Goal: Information Seeking & Learning: Learn about a topic

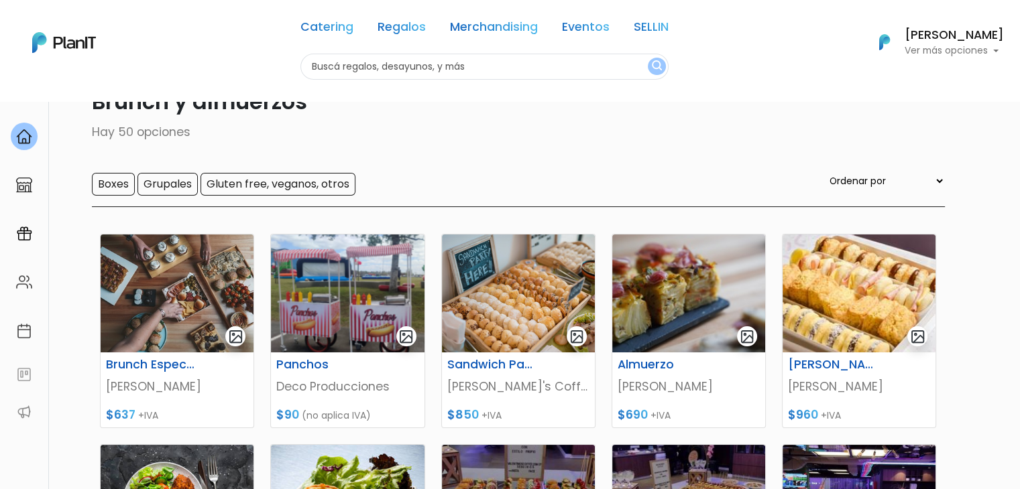
click at [248, 65] on div "Catering Regalos Merchandising Eventos SELLIN Brunch y almuerzos | $0 - Más de …" at bounding box center [510, 42] width 1020 height 74
click at [316, 69] on input "text" at bounding box center [484, 67] width 368 height 26
type input "sell"
click at [648, 58] on button "submit" at bounding box center [657, 66] width 18 height 17
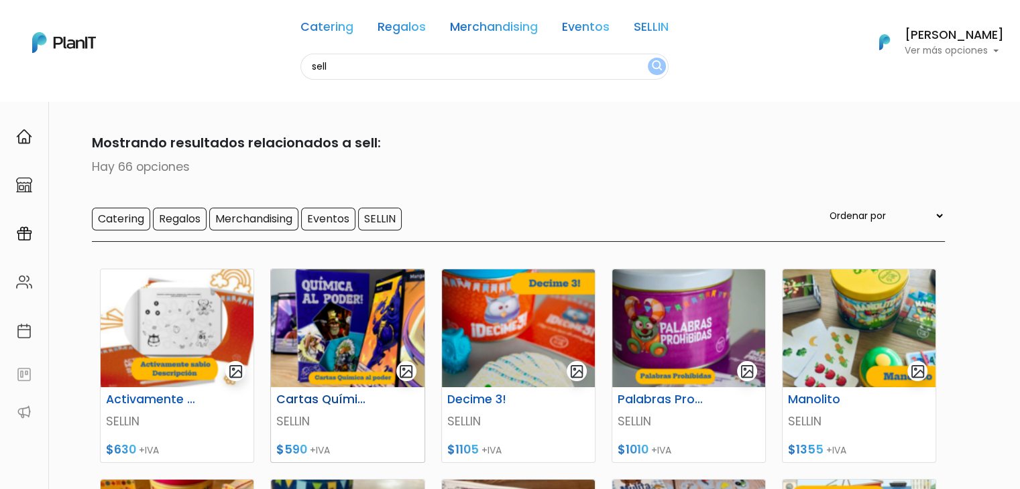
drag, startPoint x: 0, startPoint y: 0, endPoint x: 293, endPoint y: 284, distance: 408.2
click at [293, 284] on body "Catering Regalos Merchandising Eventos SELLIN sell Catering Regalos Merchandisi…" at bounding box center [510, 244] width 1020 height 489
click at [175, 308] on img at bounding box center [177, 329] width 153 height 118
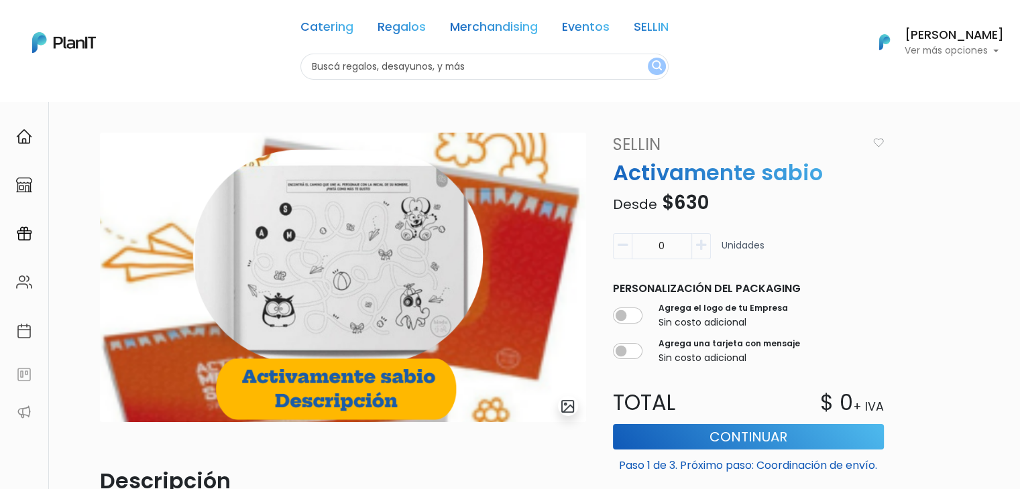
click at [629, 139] on link "SELLIN" at bounding box center [736, 145] width 263 height 24
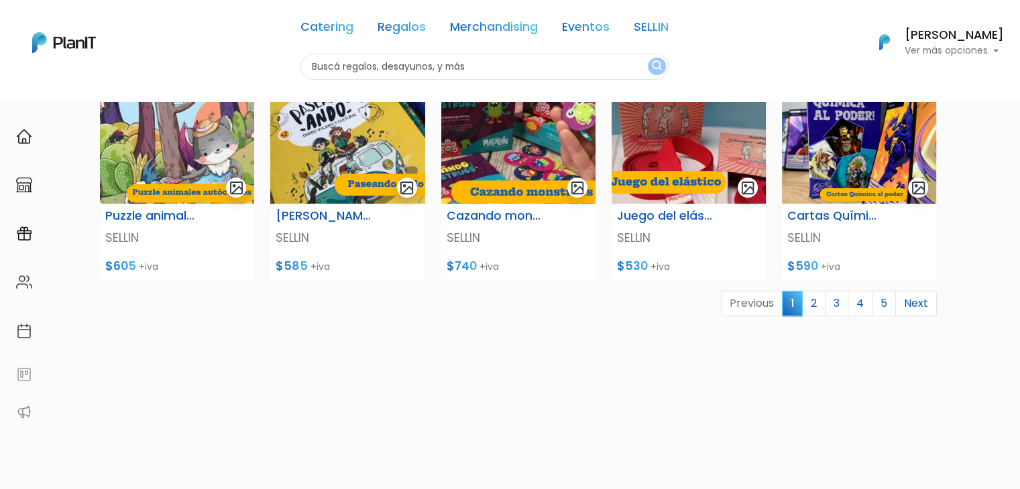
scroll to position [560, 0]
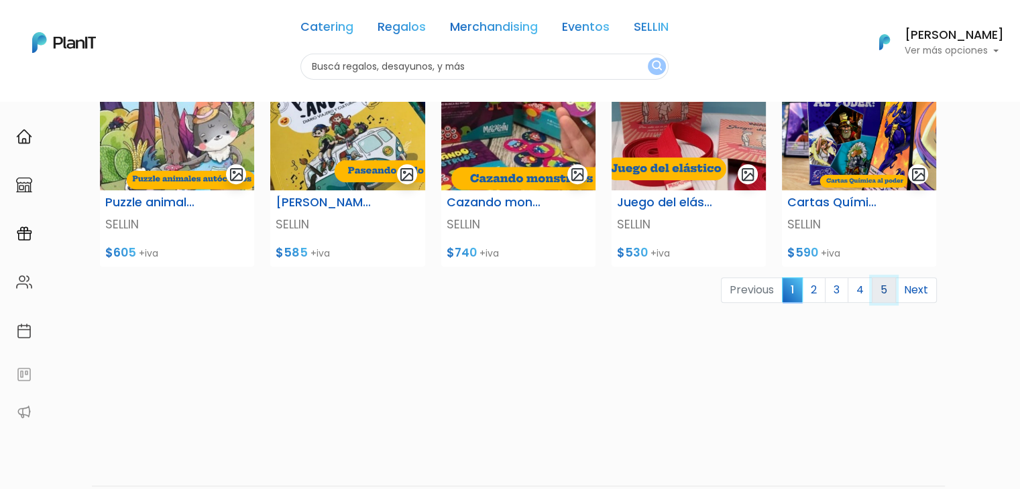
click at [884, 292] on link "5" at bounding box center [884, 290] width 24 height 25
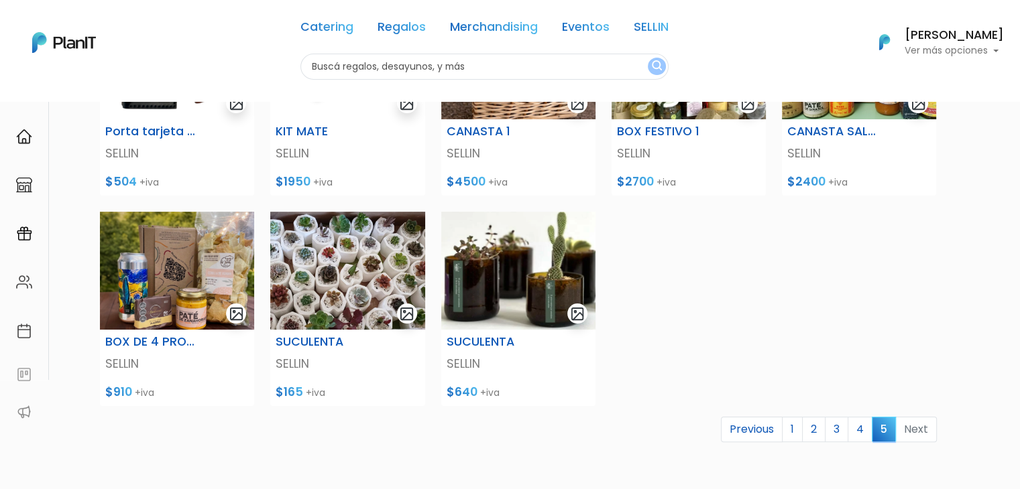
scroll to position [235, 0]
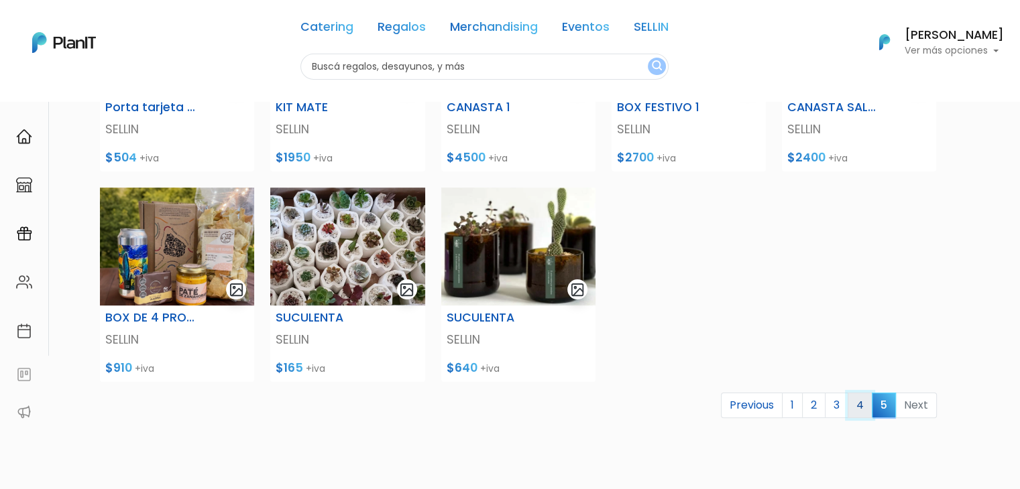
click at [860, 409] on link "4" at bounding box center [859, 405] width 25 height 25
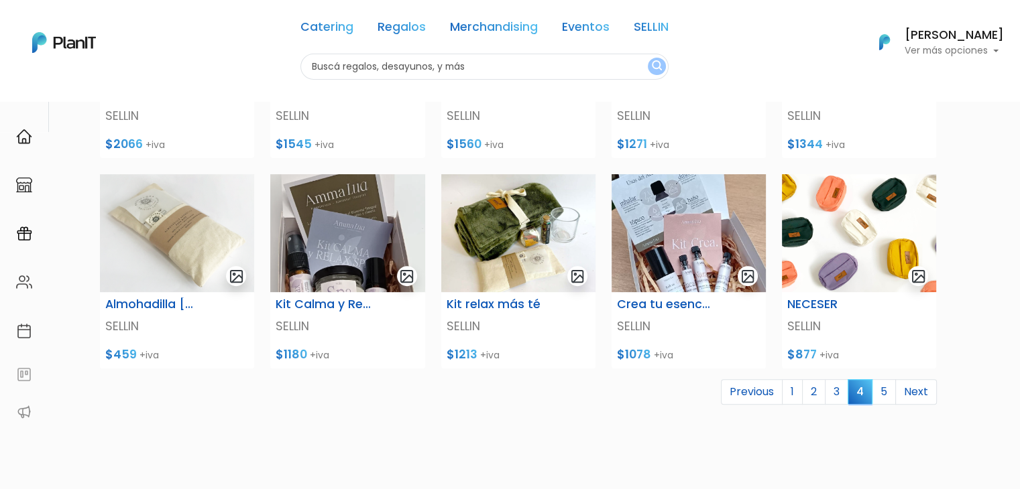
scroll to position [469, 0]
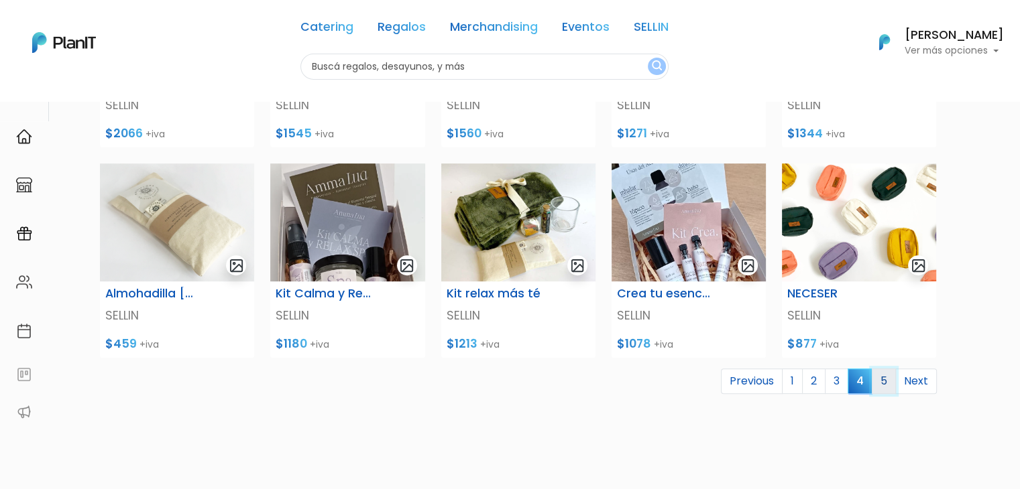
click at [886, 381] on link "5" at bounding box center [884, 381] width 24 height 25
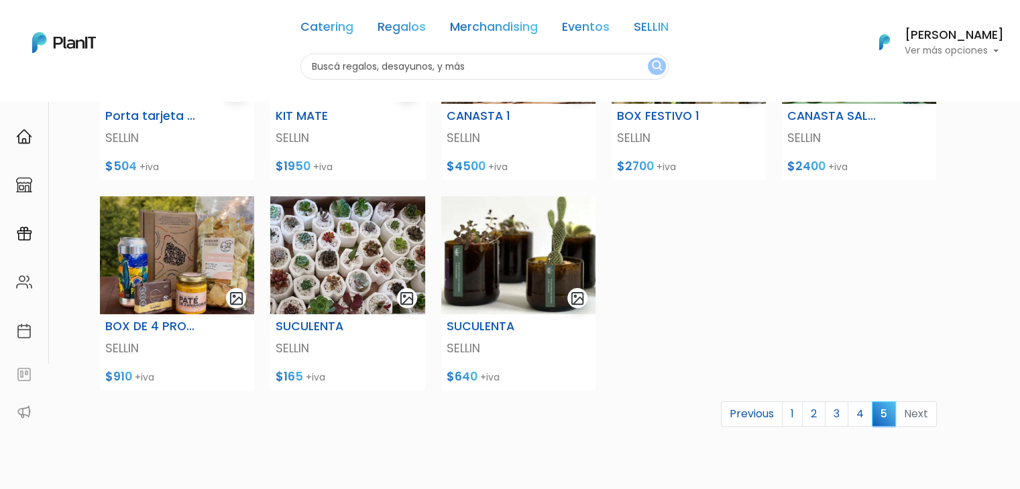
scroll to position [233, 0]
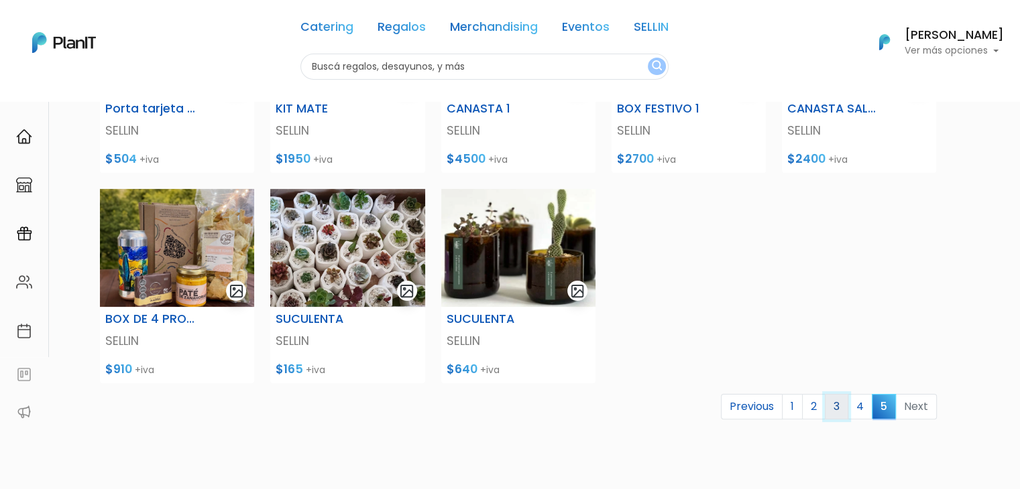
click at [835, 408] on link "3" at bounding box center [836, 406] width 23 height 25
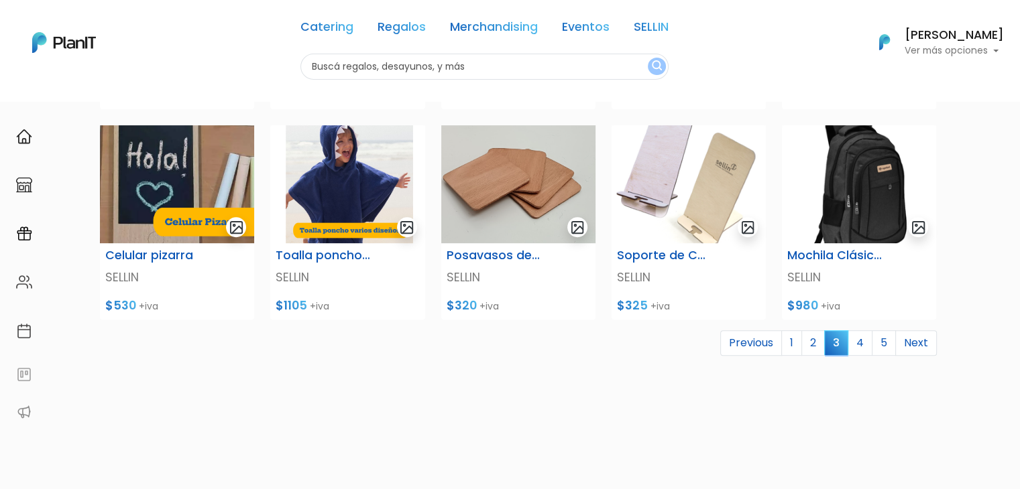
scroll to position [518, 0]
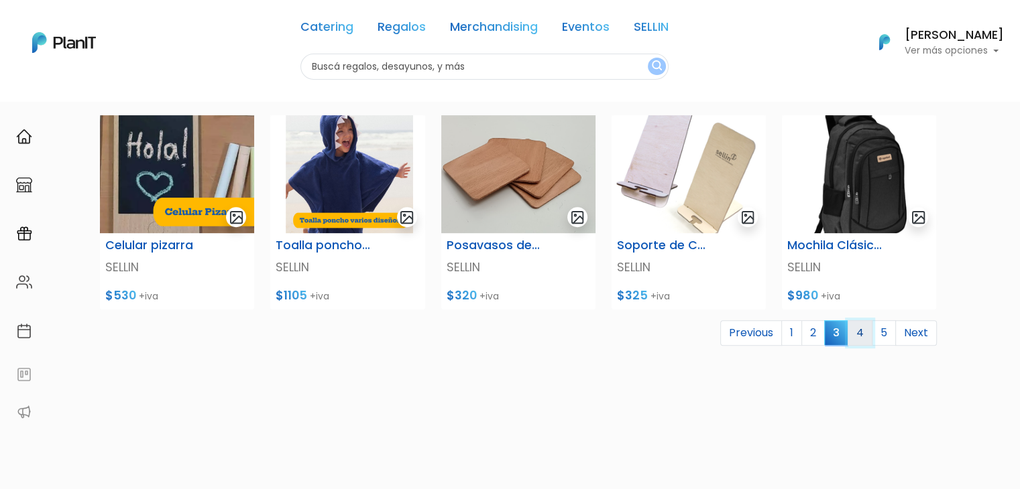
click at [861, 333] on link "4" at bounding box center [859, 332] width 25 height 25
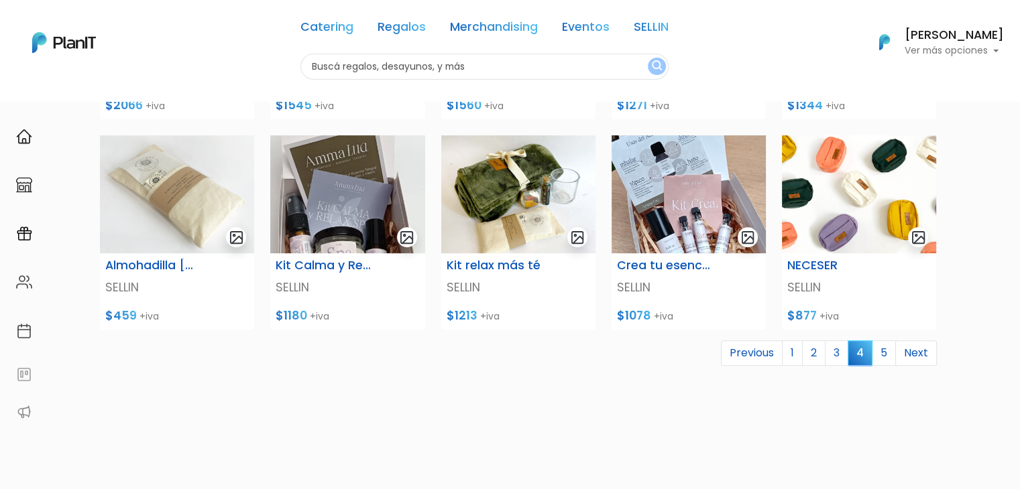
scroll to position [501, 0]
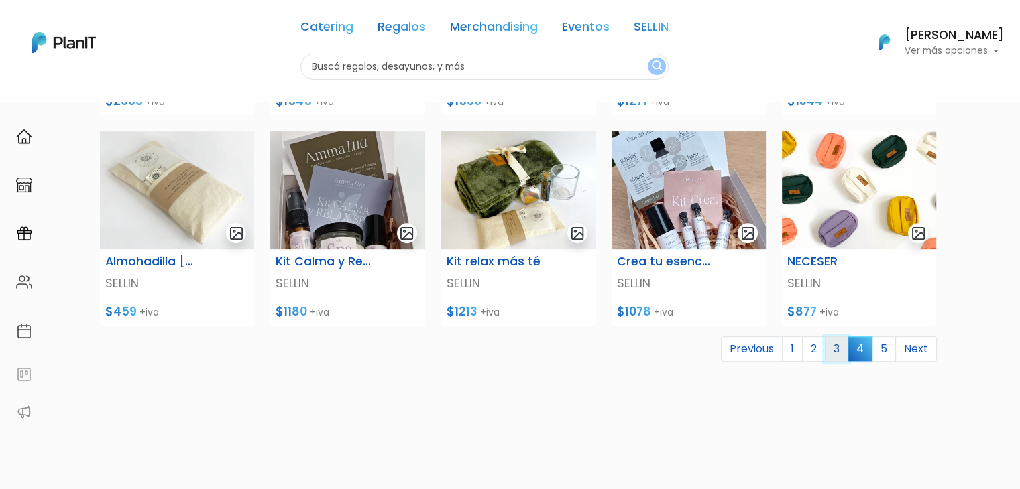
click at [836, 353] on link "3" at bounding box center [836, 349] width 23 height 25
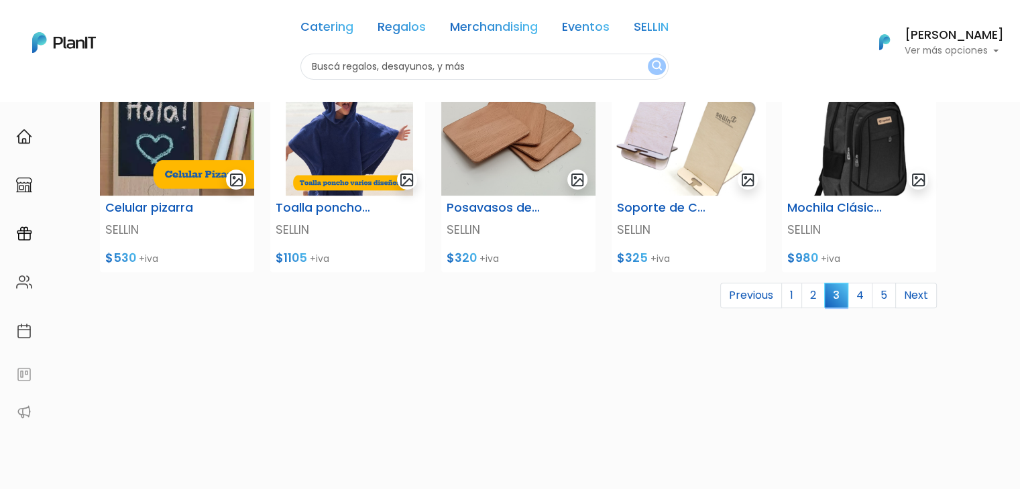
scroll to position [557, 0]
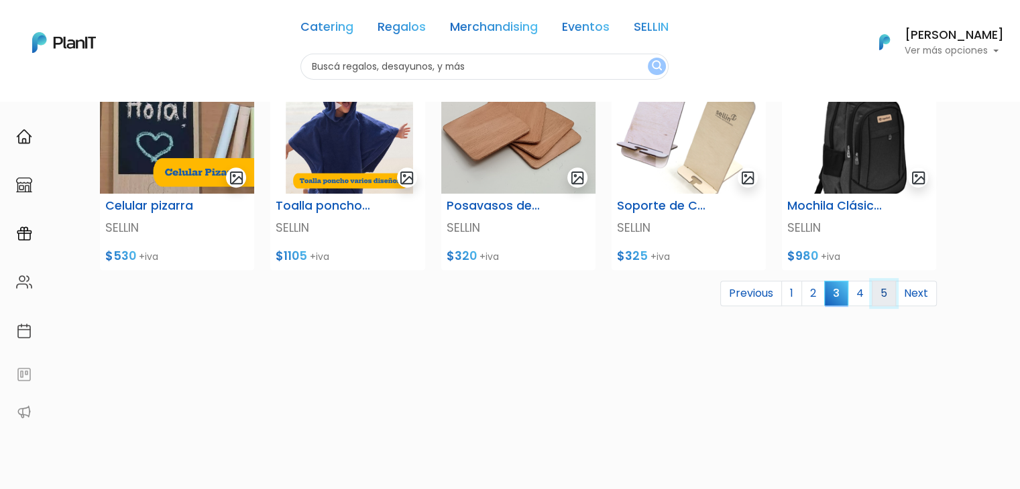
click at [890, 290] on link "5" at bounding box center [884, 293] width 24 height 25
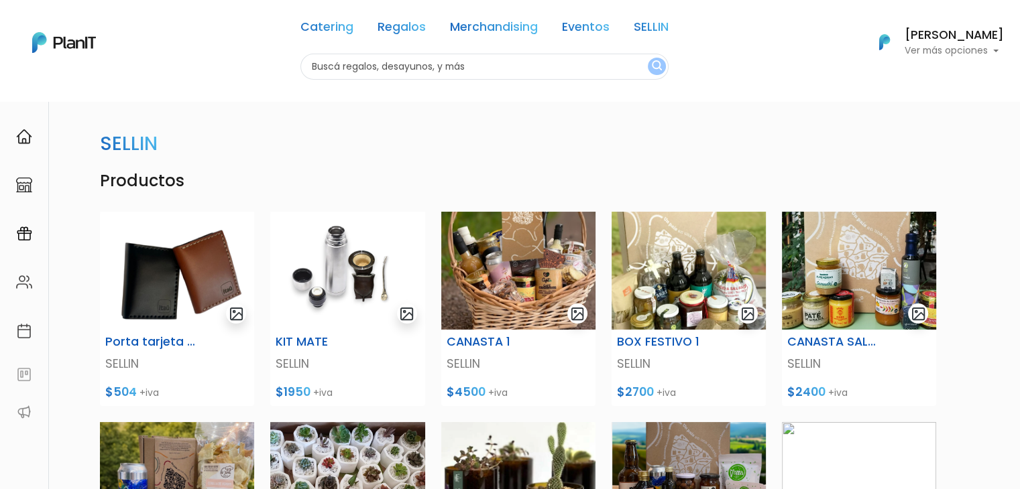
drag, startPoint x: 0, startPoint y: 0, endPoint x: 967, endPoint y: 79, distance: 970.0
click at [967, 79] on html "Catering Regalos Merchandising Eventos SELLIN Catering Regalos Merchandising Ev…" at bounding box center [510, 244] width 1020 height 489
click at [642, 24] on link "SELLIN" at bounding box center [651, 29] width 35 height 16
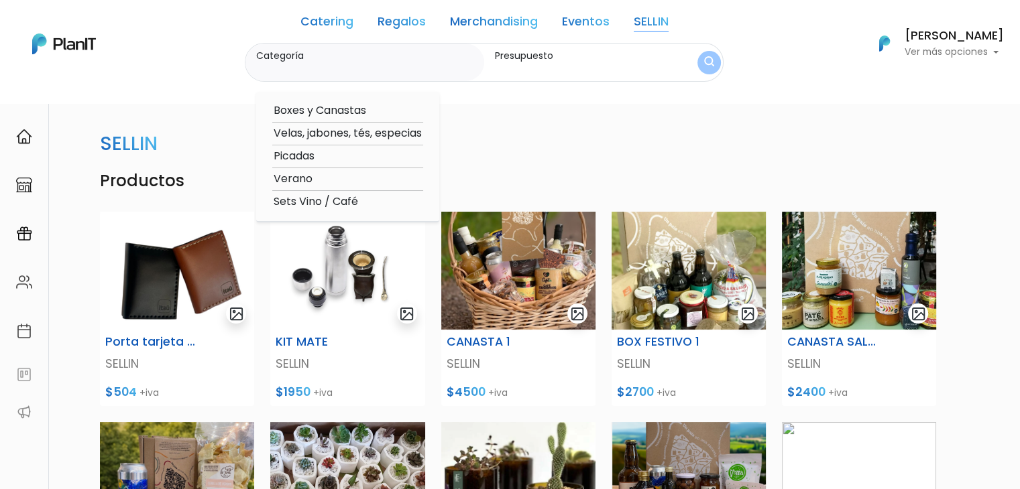
click at [320, 113] on option "Boxes y Canastas" at bounding box center [347, 111] width 151 height 17
type input "Boxes y Canastas"
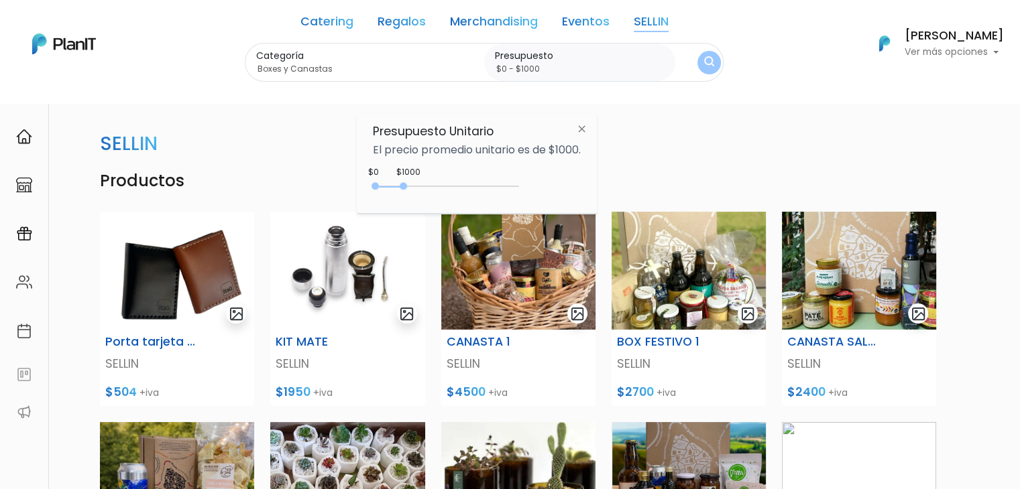
drag, startPoint x: 400, startPoint y: 181, endPoint x: 420, endPoint y: 180, distance: 20.2
click at [420, 181] on div "0 : 1000 0 1000 0,1000" at bounding box center [448, 189] width 141 height 16
type input "$0 - Más de $5000"
drag, startPoint x: 403, startPoint y: 183, endPoint x: 563, endPoint y: 196, distance: 160.8
click at [563, 196] on div "+$5000 $0 0 : 5000 0 5000 0,5000" at bounding box center [477, 189] width 208 height 27
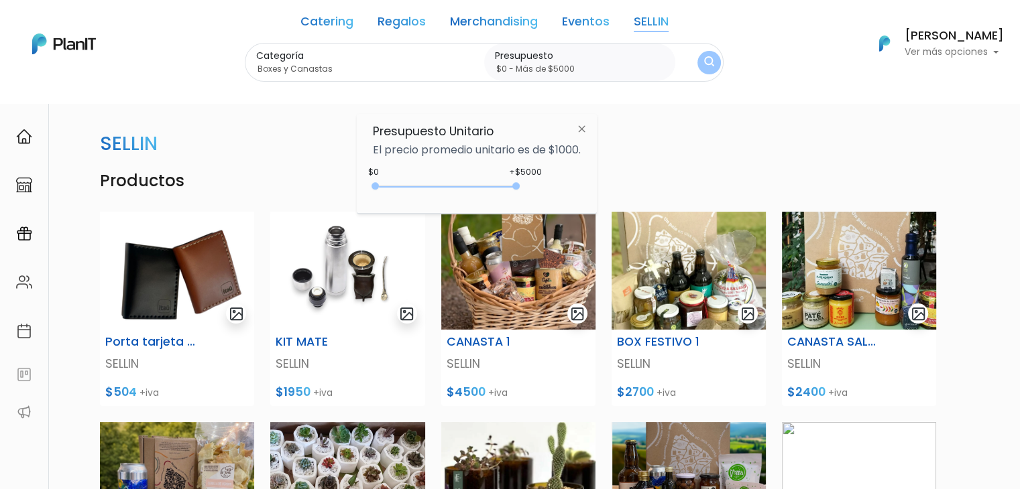
click at [714, 59] on button "submit" at bounding box center [709, 63] width 26 height 26
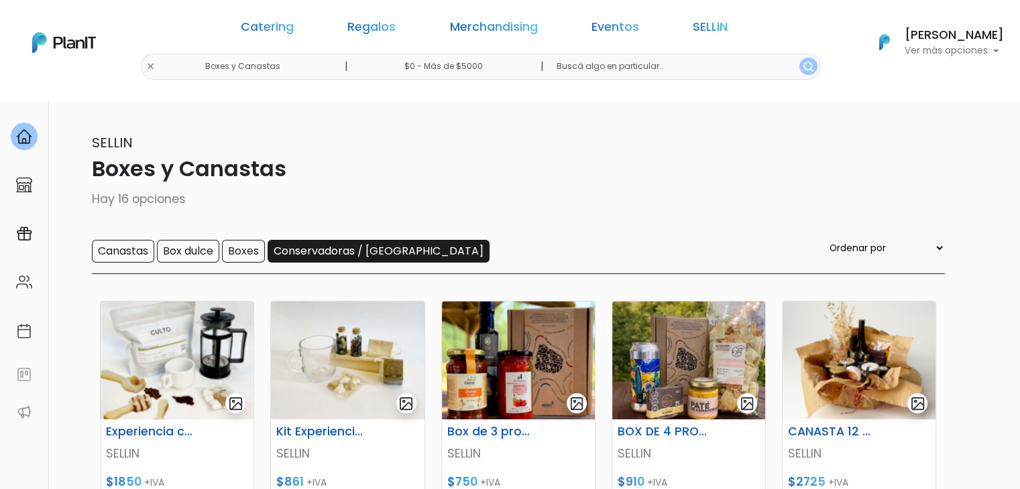
click at [320, 261] on input "Conservadoras / Bolsos" at bounding box center [378, 251] width 222 height 23
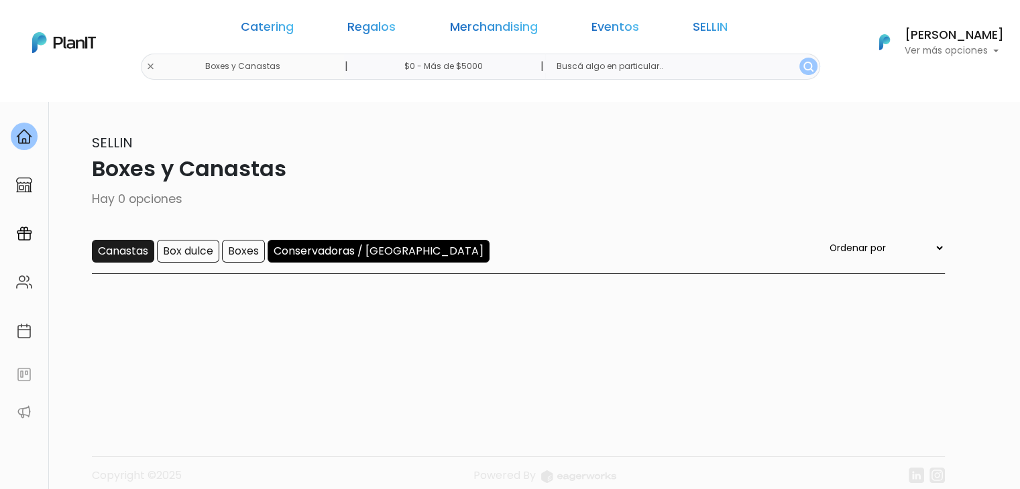
click at [130, 255] on input "Canastas" at bounding box center [123, 251] width 62 height 23
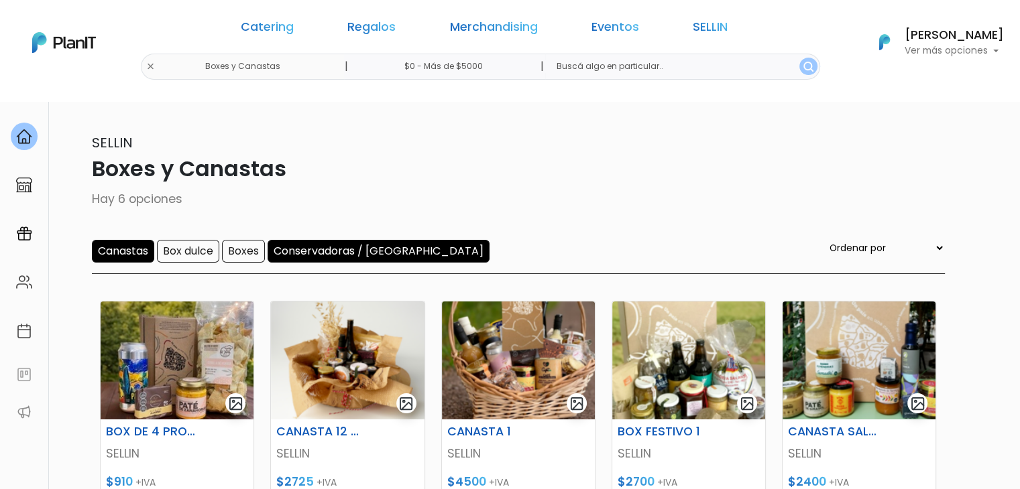
click at [364, 249] on input "Conservadoras / [GEOGRAPHIC_DATA]" at bounding box center [378, 251] width 222 height 23
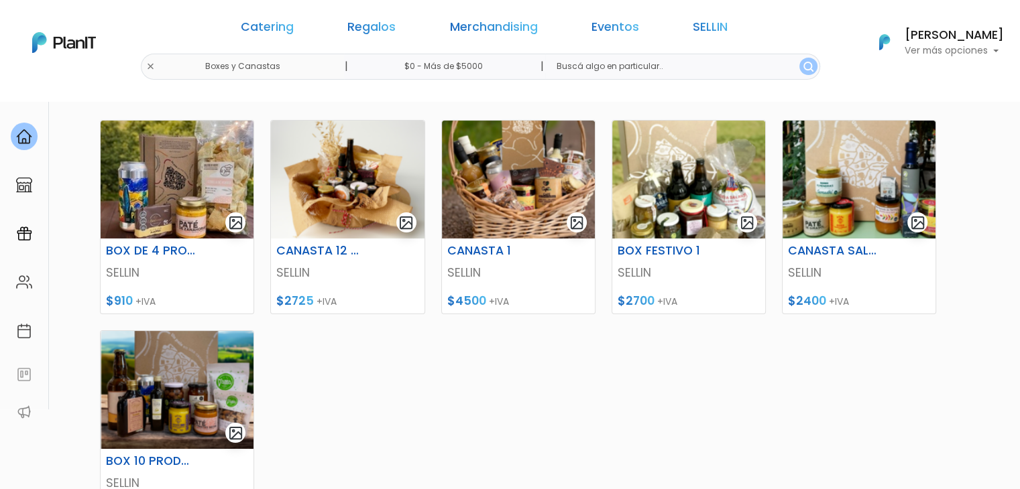
scroll to position [82, 0]
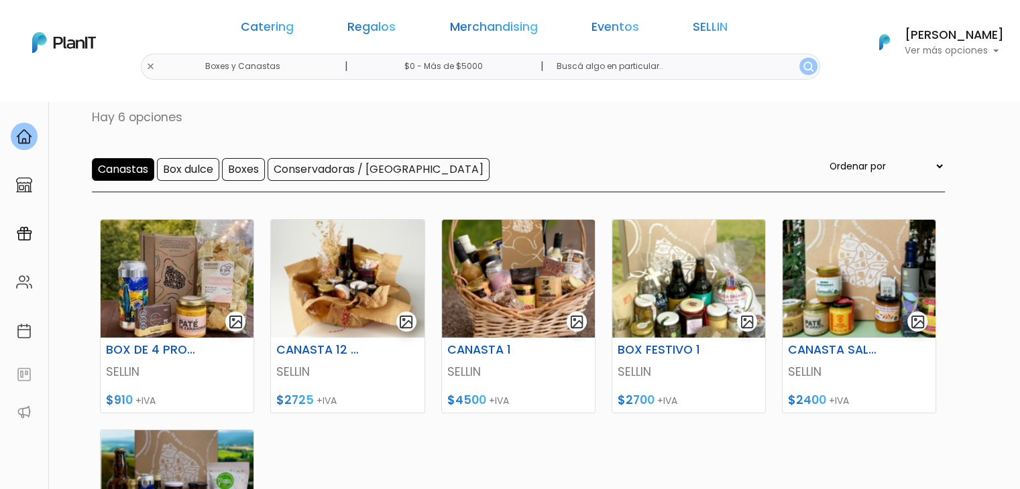
click at [117, 170] on input "Canastas" at bounding box center [123, 169] width 62 height 23
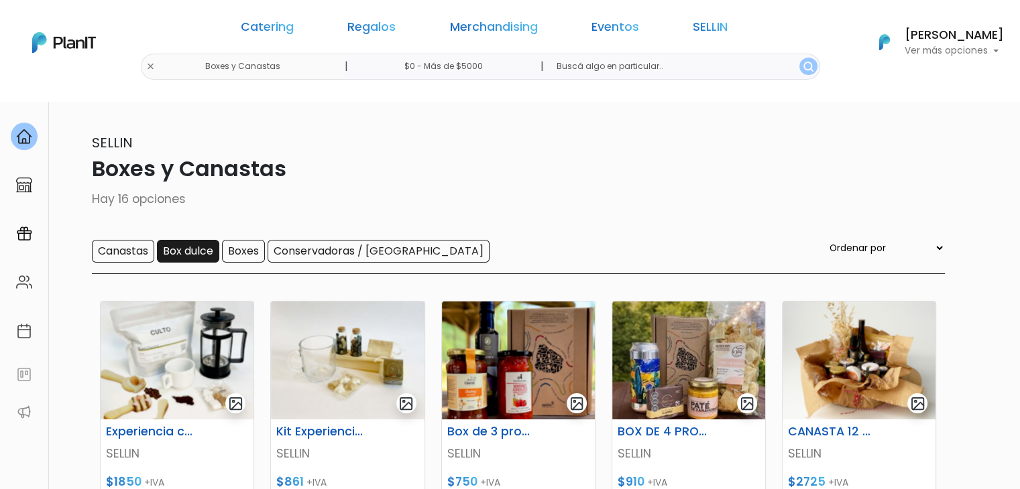
click at [185, 247] on input "Box dulce" at bounding box center [188, 251] width 62 height 23
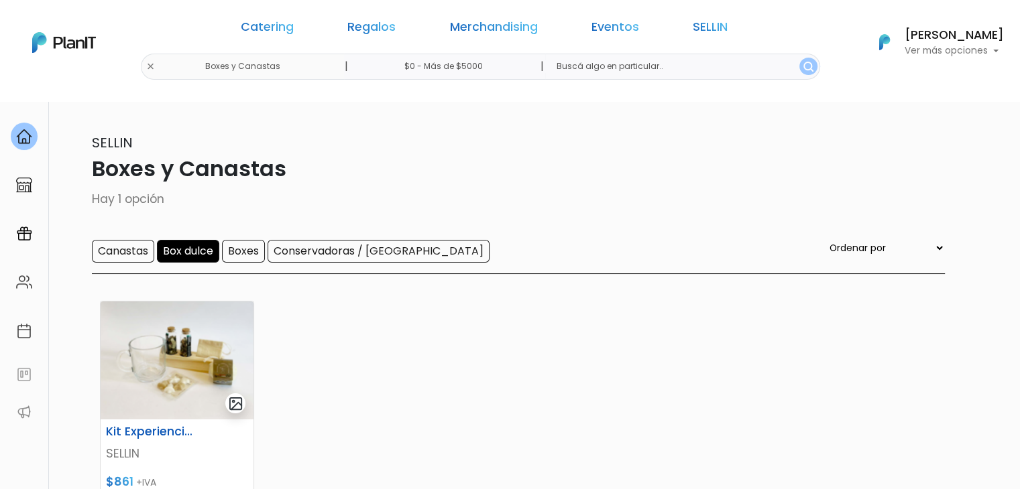
click at [194, 254] on input "Box dulce" at bounding box center [188, 251] width 62 height 23
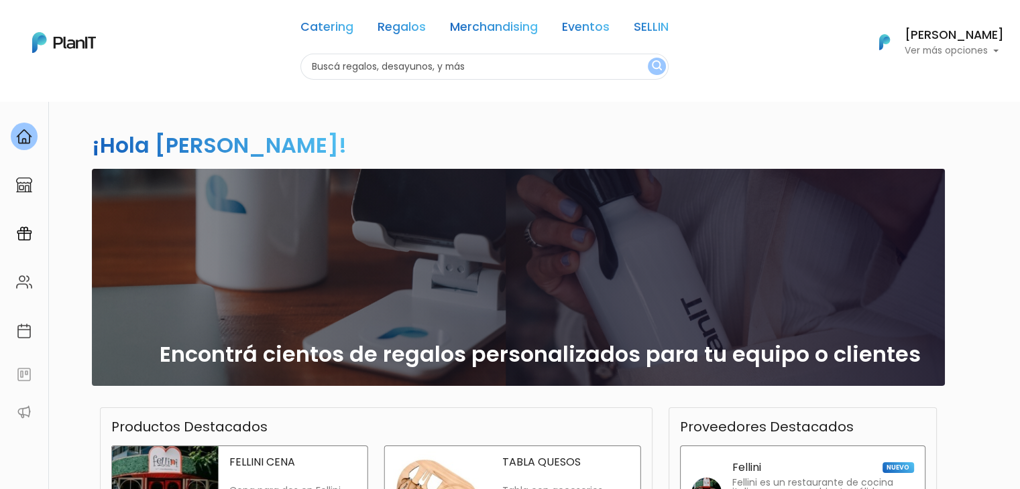
click at [461, 71] on input "text" at bounding box center [484, 67] width 368 height 26
type input "SELL"
click at [648, 58] on button "submit" at bounding box center [657, 66] width 18 height 17
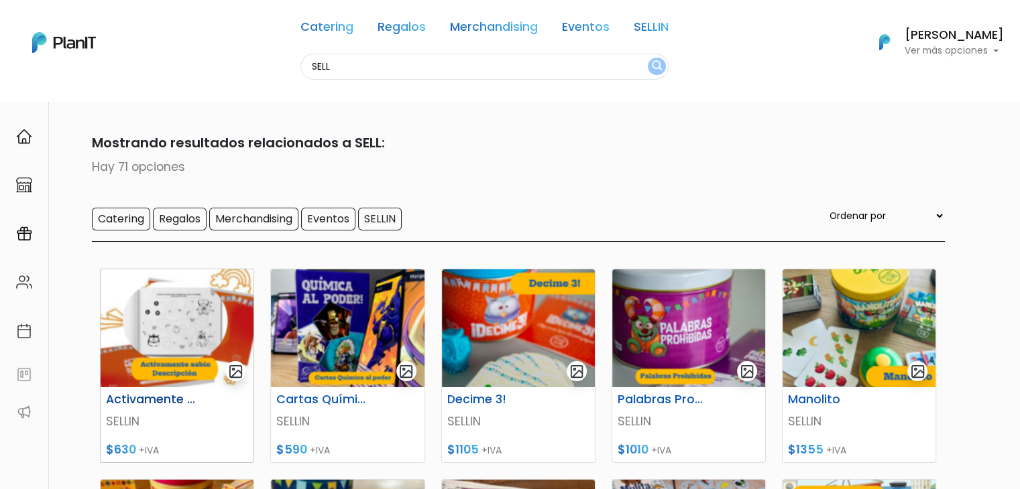
click at [208, 315] on img at bounding box center [177, 329] width 153 height 118
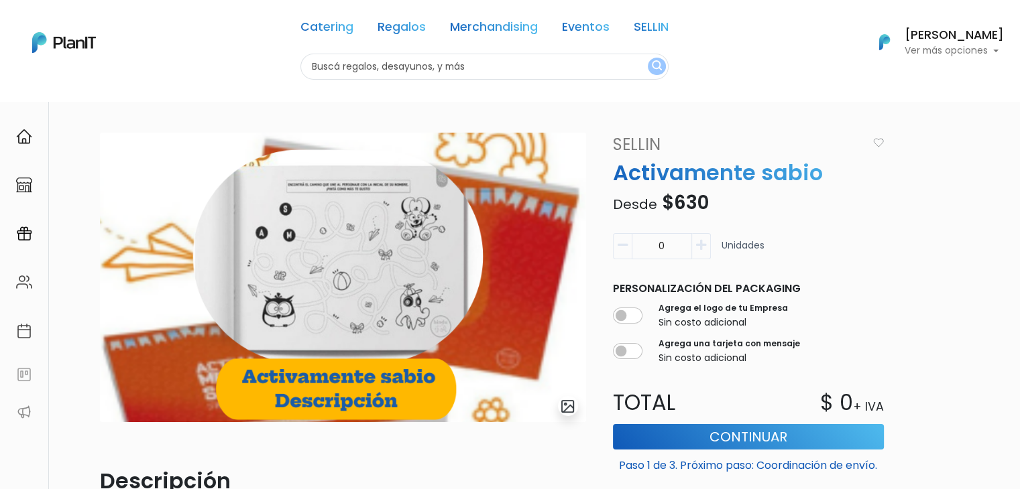
click at [633, 144] on link "SELLIN" at bounding box center [736, 145] width 263 height 24
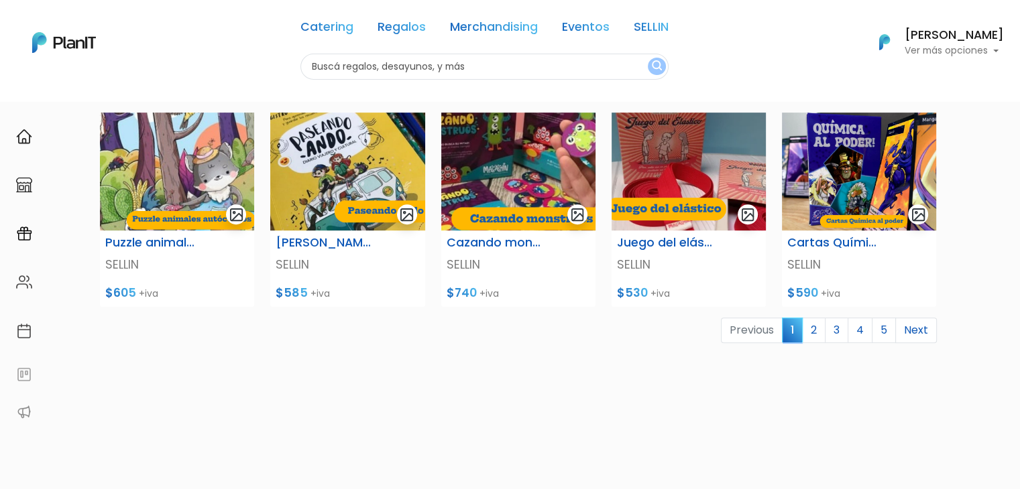
scroll to position [526, 0]
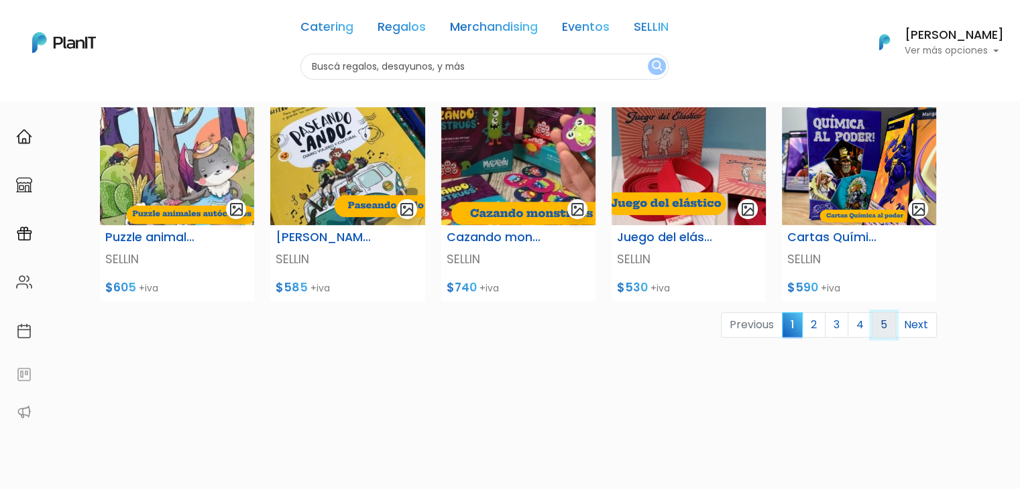
click at [882, 325] on link "5" at bounding box center [884, 324] width 24 height 25
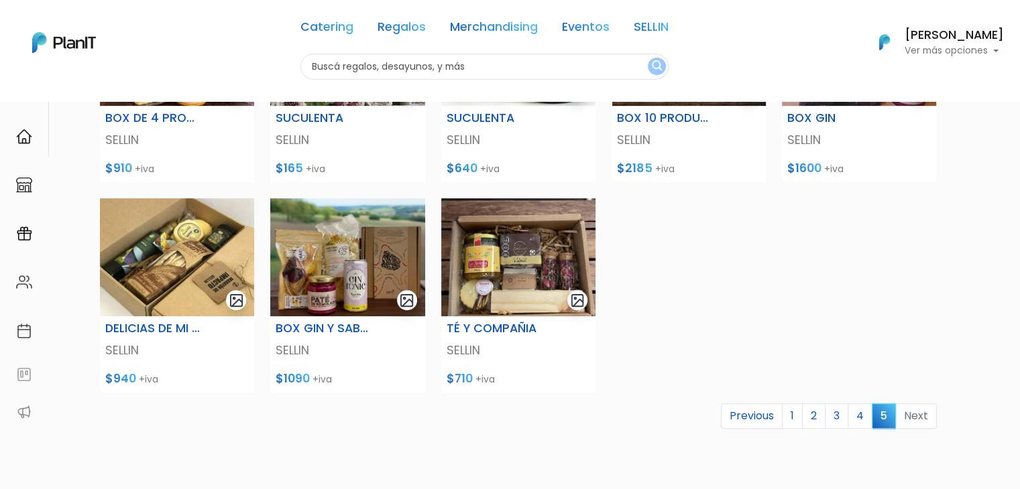
scroll to position [458, 0]
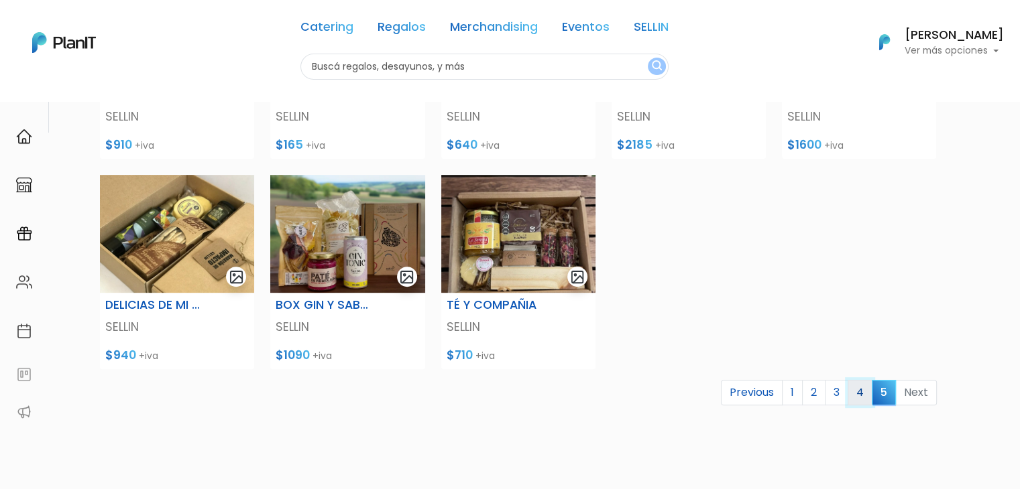
click at [857, 395] on link "4" at bounding box center [859, 392] width 25 height 25
